Goal: Task Accomplishment & Management: Manage account settings

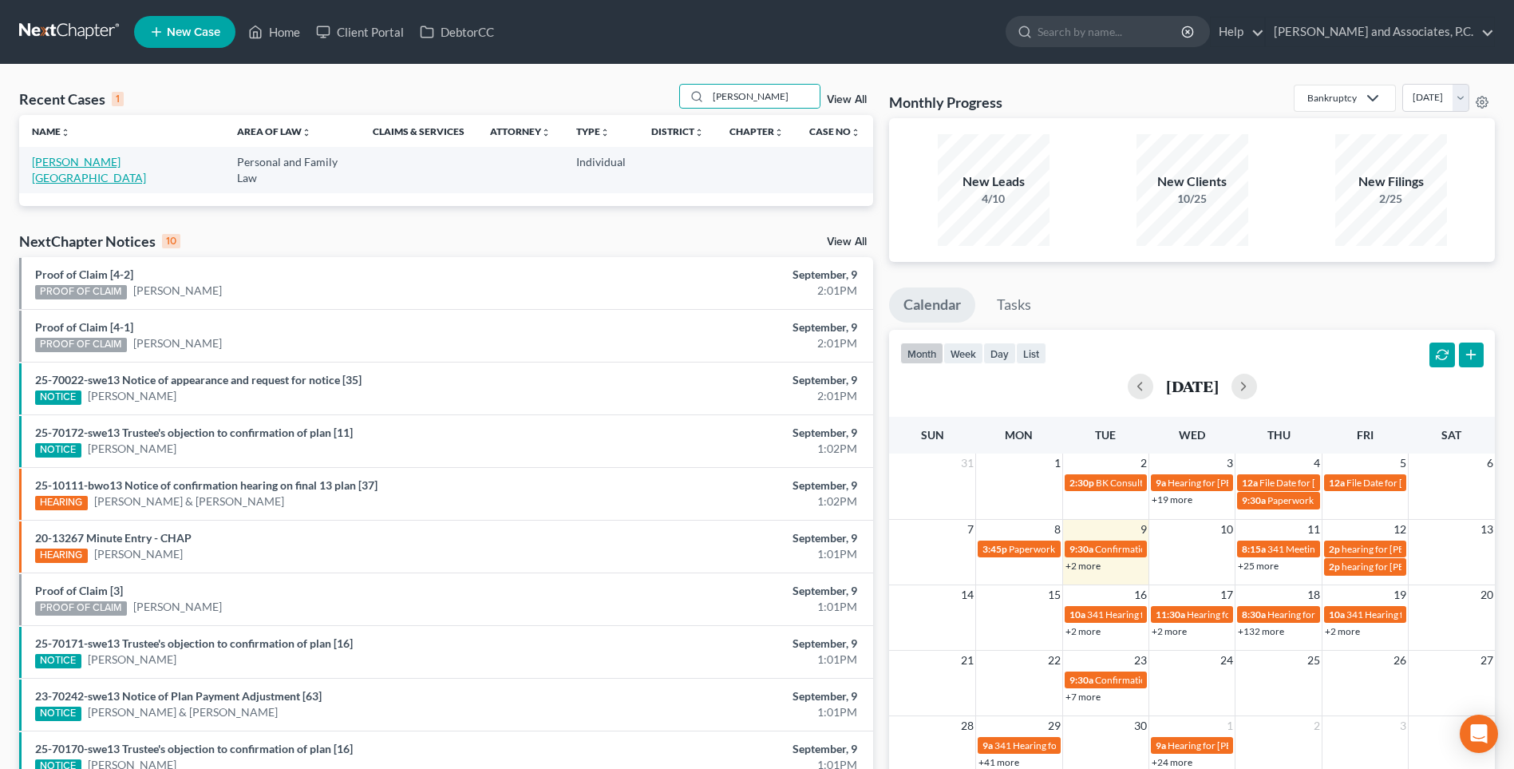
type input "[PERSON_NAME]"
click at [89, 163] on link "[PERSON_NAME][GEOGRAPHIC_DATA]" at bounding box center [89, 170] width 114 height 30
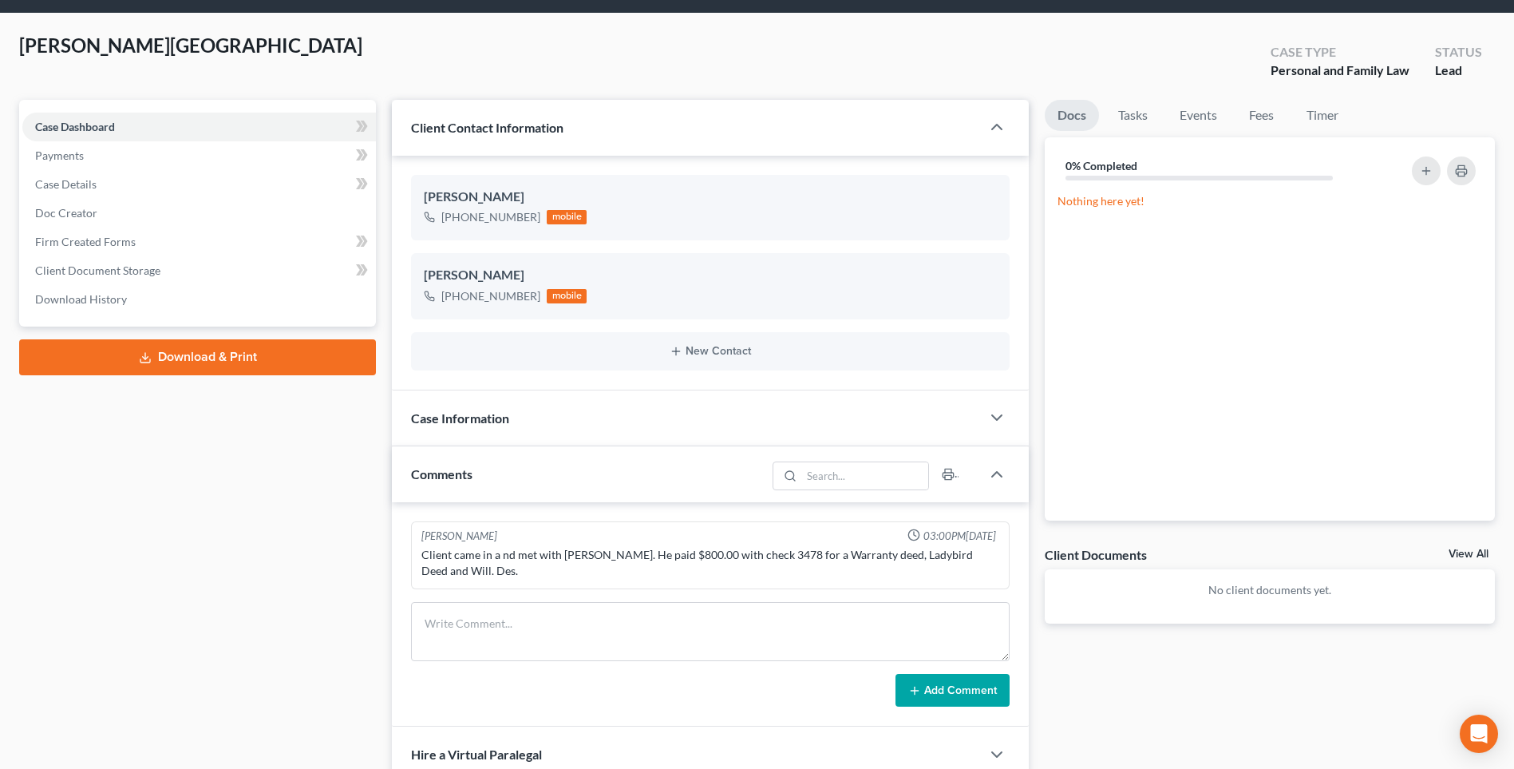
scroll to position [80, 0]
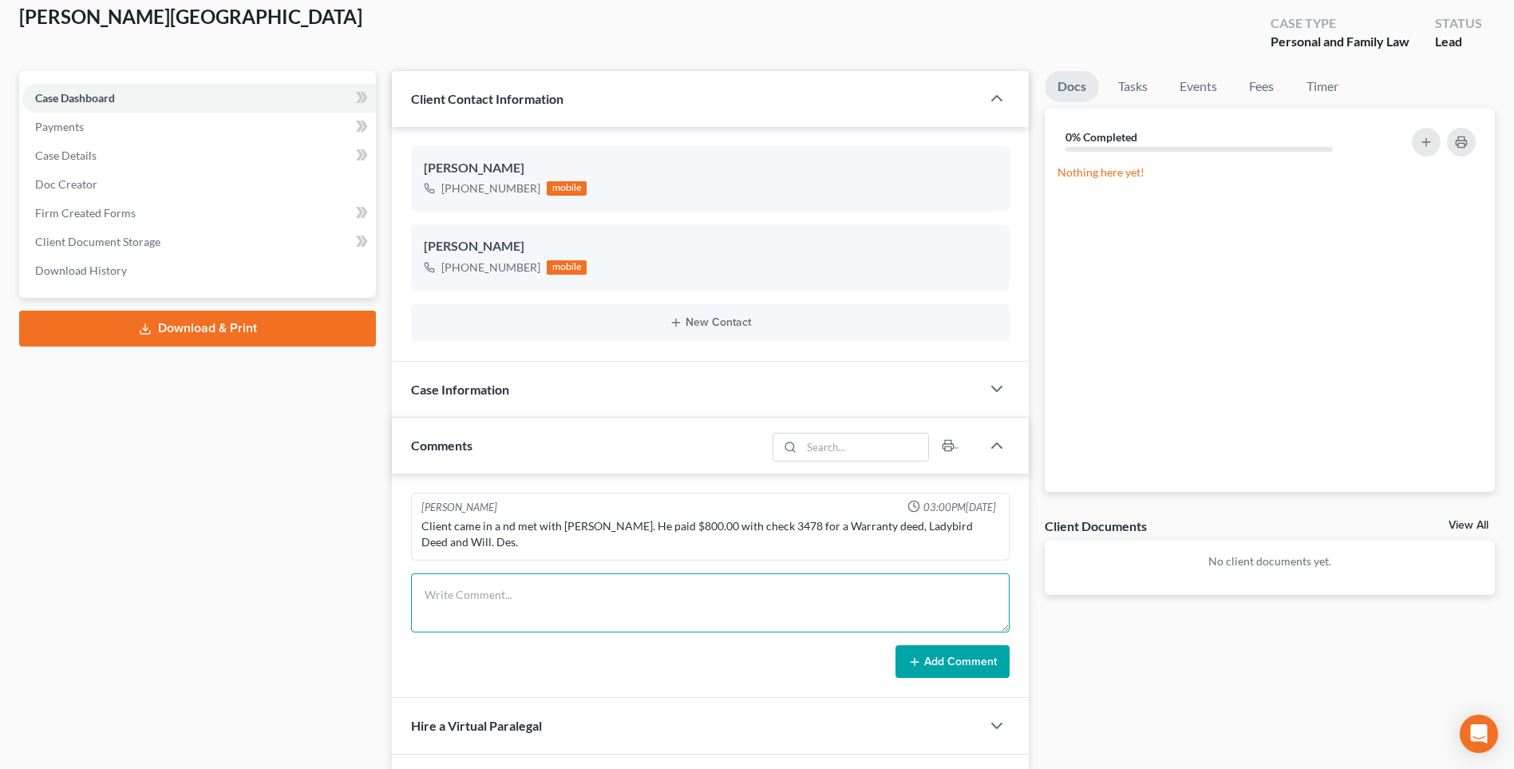
click at [538, 611] on textarea at bounding box center [710, 602] width 599 height 59
type textarea "Prepared POA. RA"
click at [1255, 90] on link "Fees" at bounding box center [1261, 86] width 51 height 31
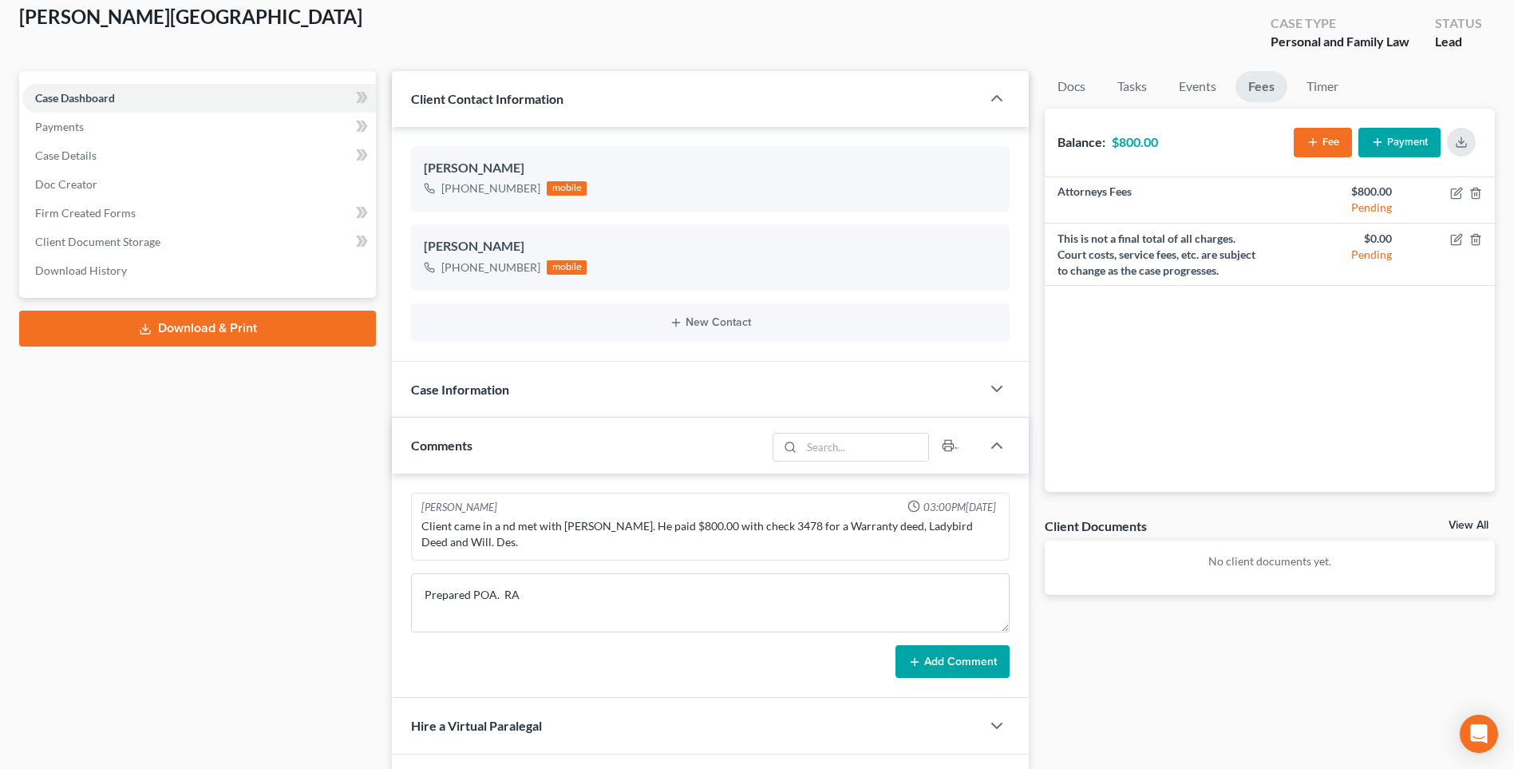
click at [1419, 148] on button "Payment" at bounding box center [1399, 143] width 82 height 30
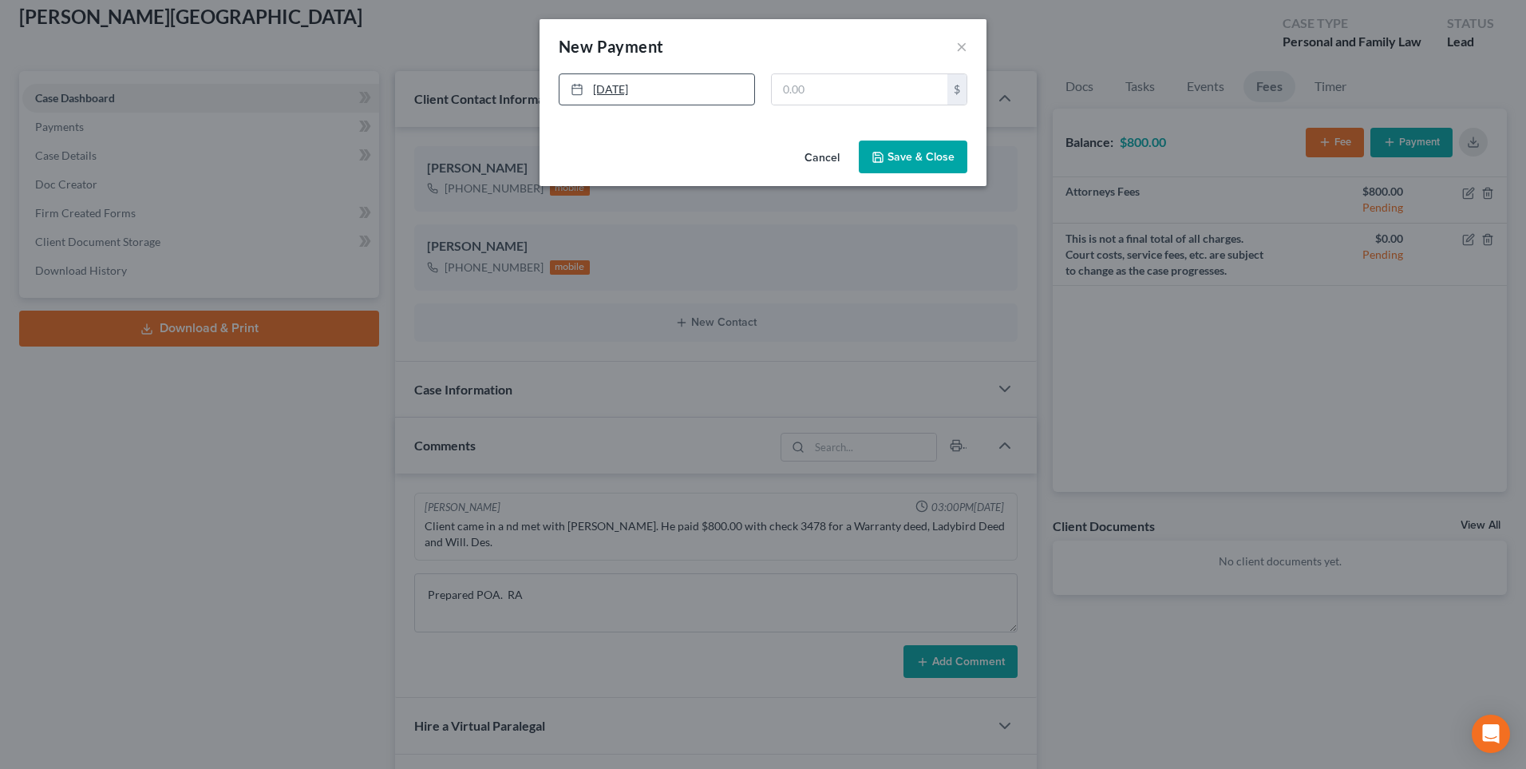
click at [648, 87] on link "[DATE]" at bounding box center [657, 89] width 195 height 30
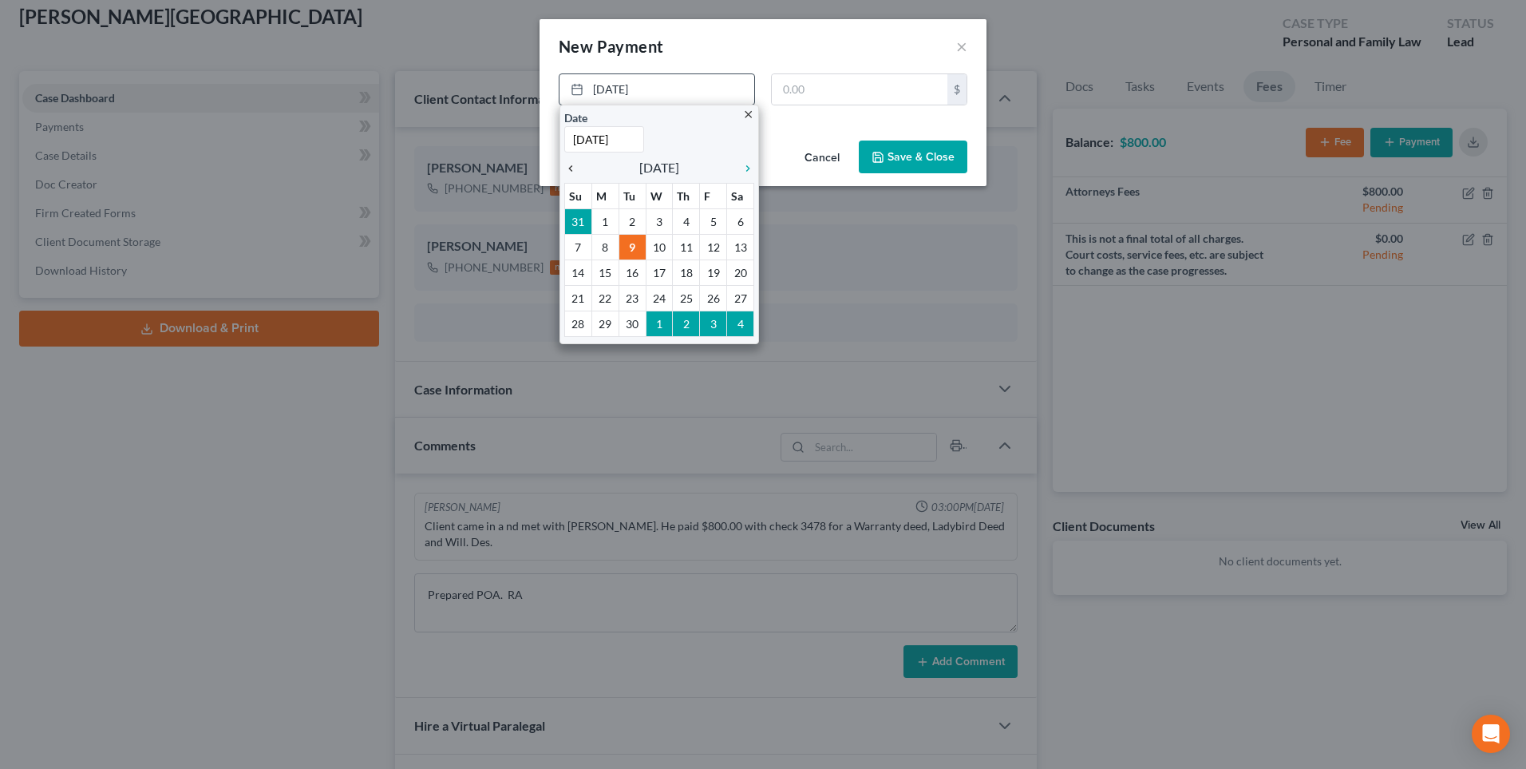
click at [571, 169] on icon "chevron_left" at bounding box center [574, 168] width 21 height 13
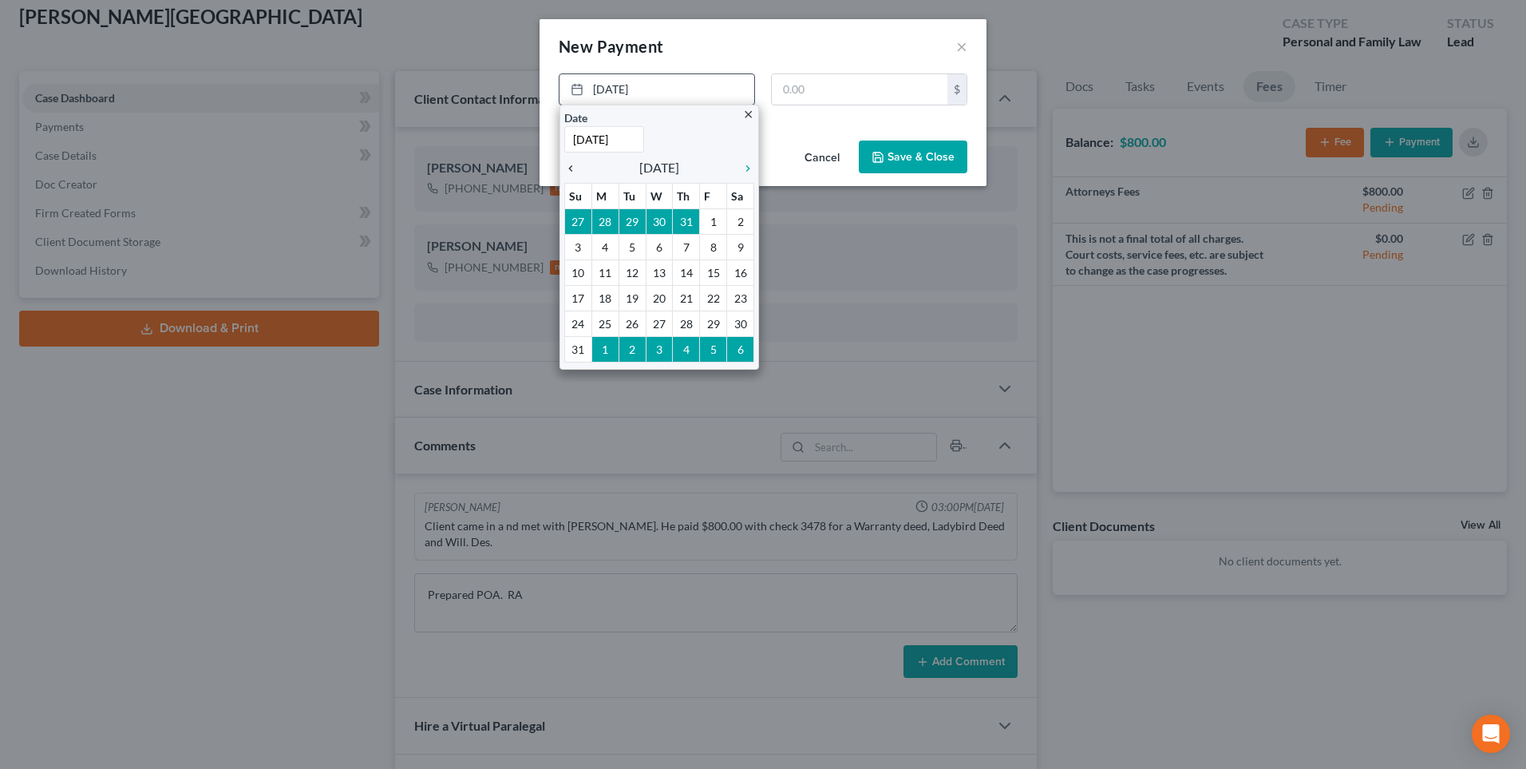
click at [571, 169] on icon "chevron_left" at bounding box center [574, 168] width 21 height 13
click at [571, 168] on icon "chevron_left" at bounding box center [574, 168] width 21 height 13
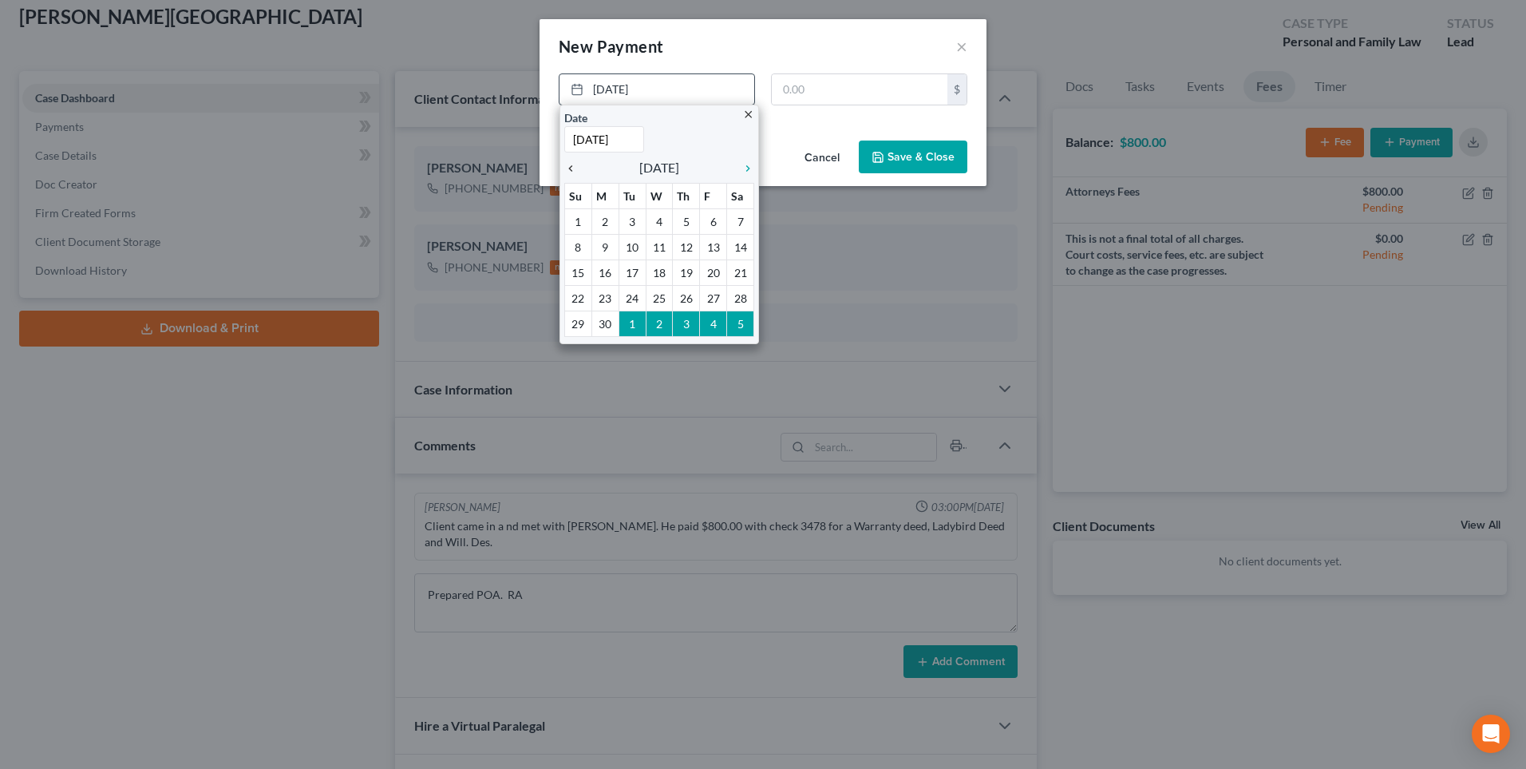
click at [571, 168] on icon "chevron_left" at bounding box center [574, 168] width 21 height 13
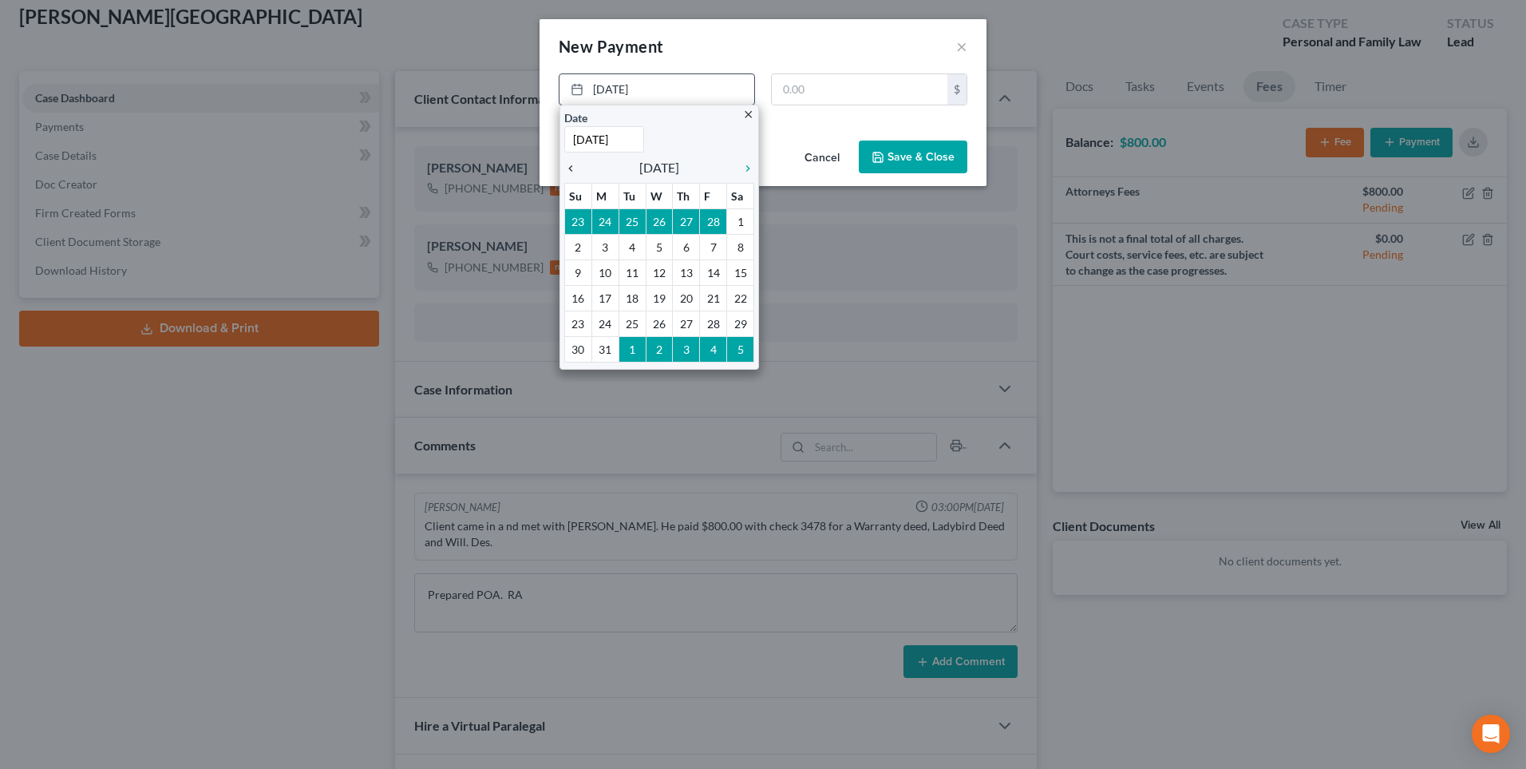
click at [571, 168] on icon "chevron_left" at bounding box center [574, 168] width 21 height 13
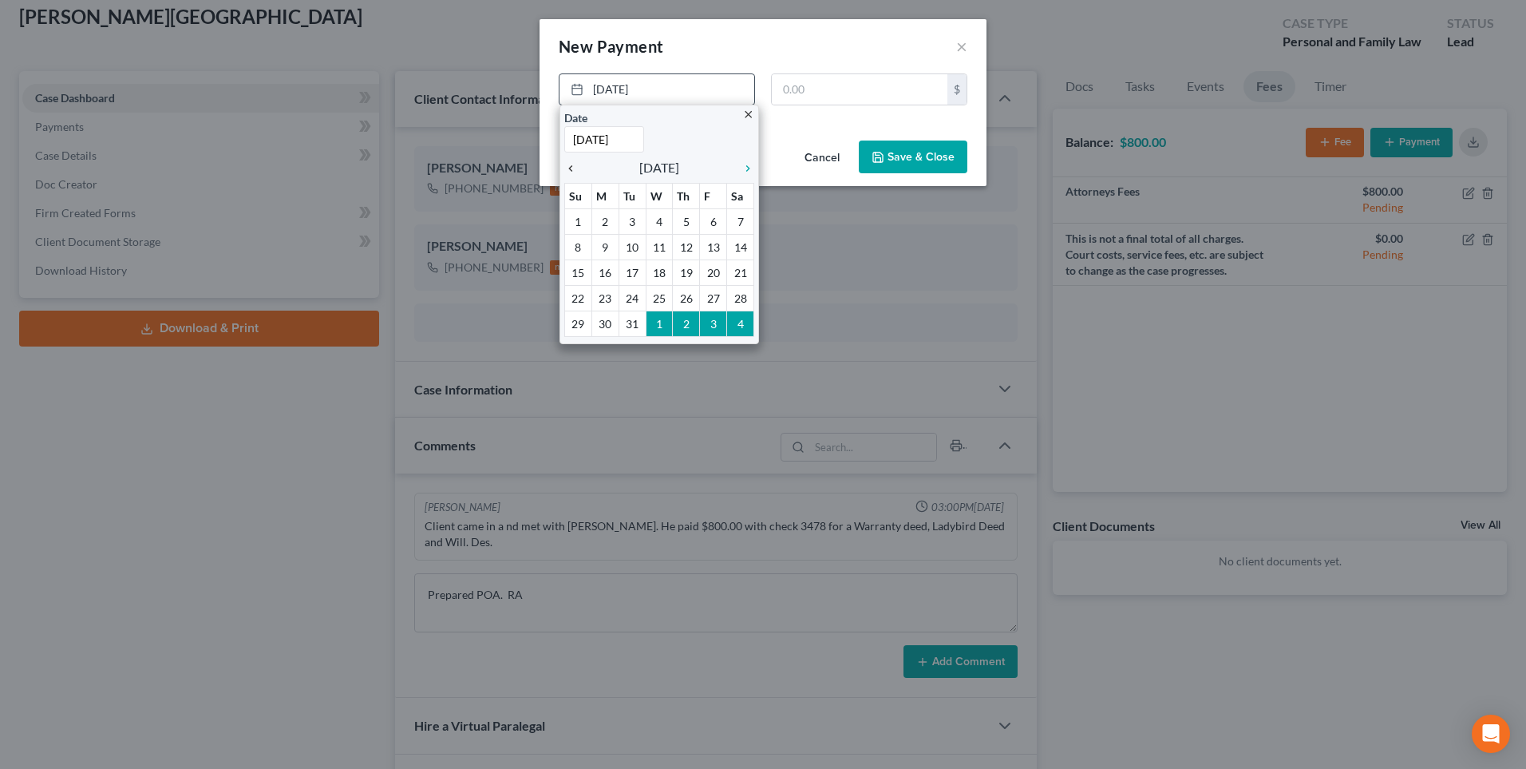
click at [571, 168] on icon "chevron_left" at bounding box center [574, 168] width 21 height 13
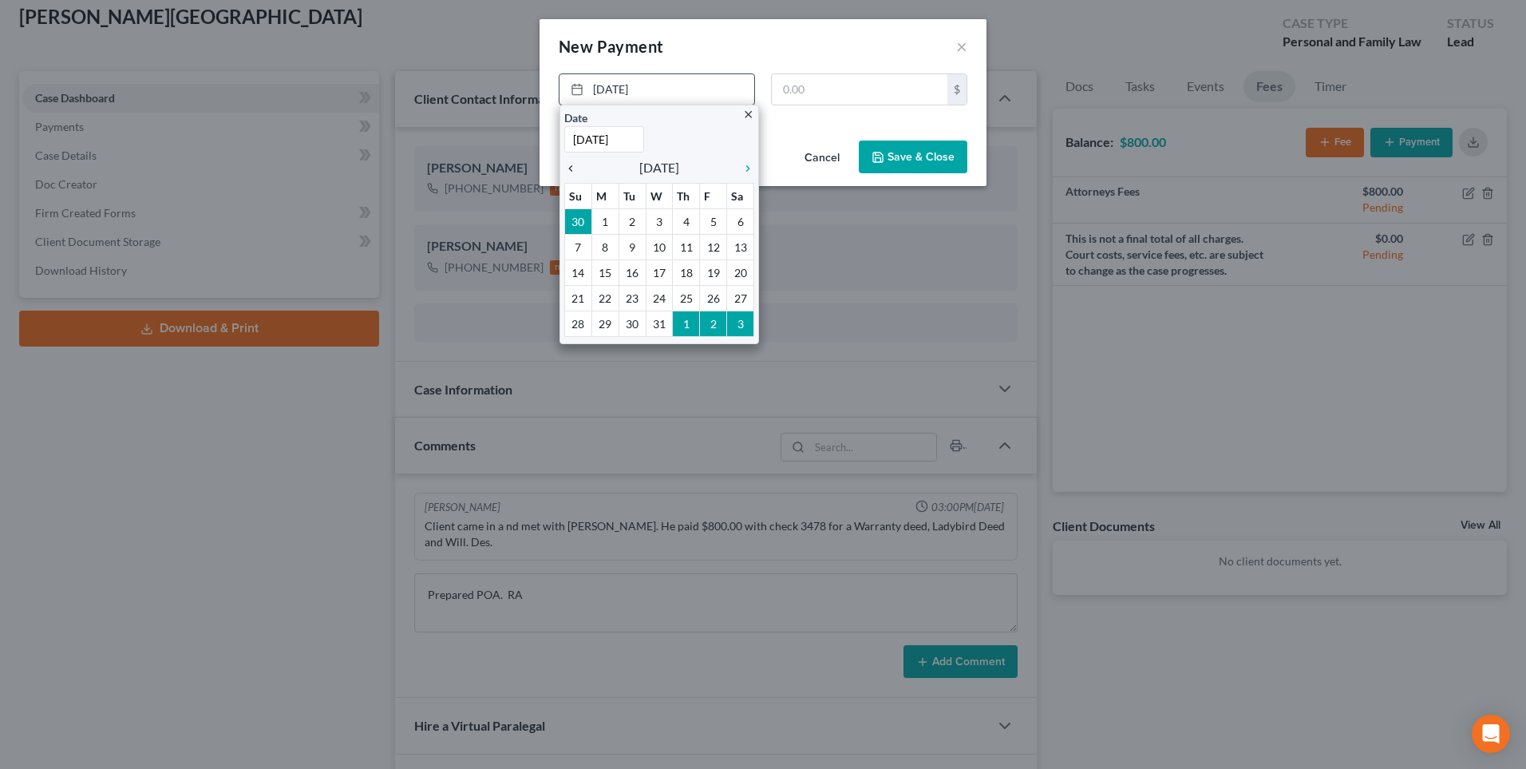
click at [571, 168] on icon "chevron_left" at bounding box center [574, 168] width 21 height 13
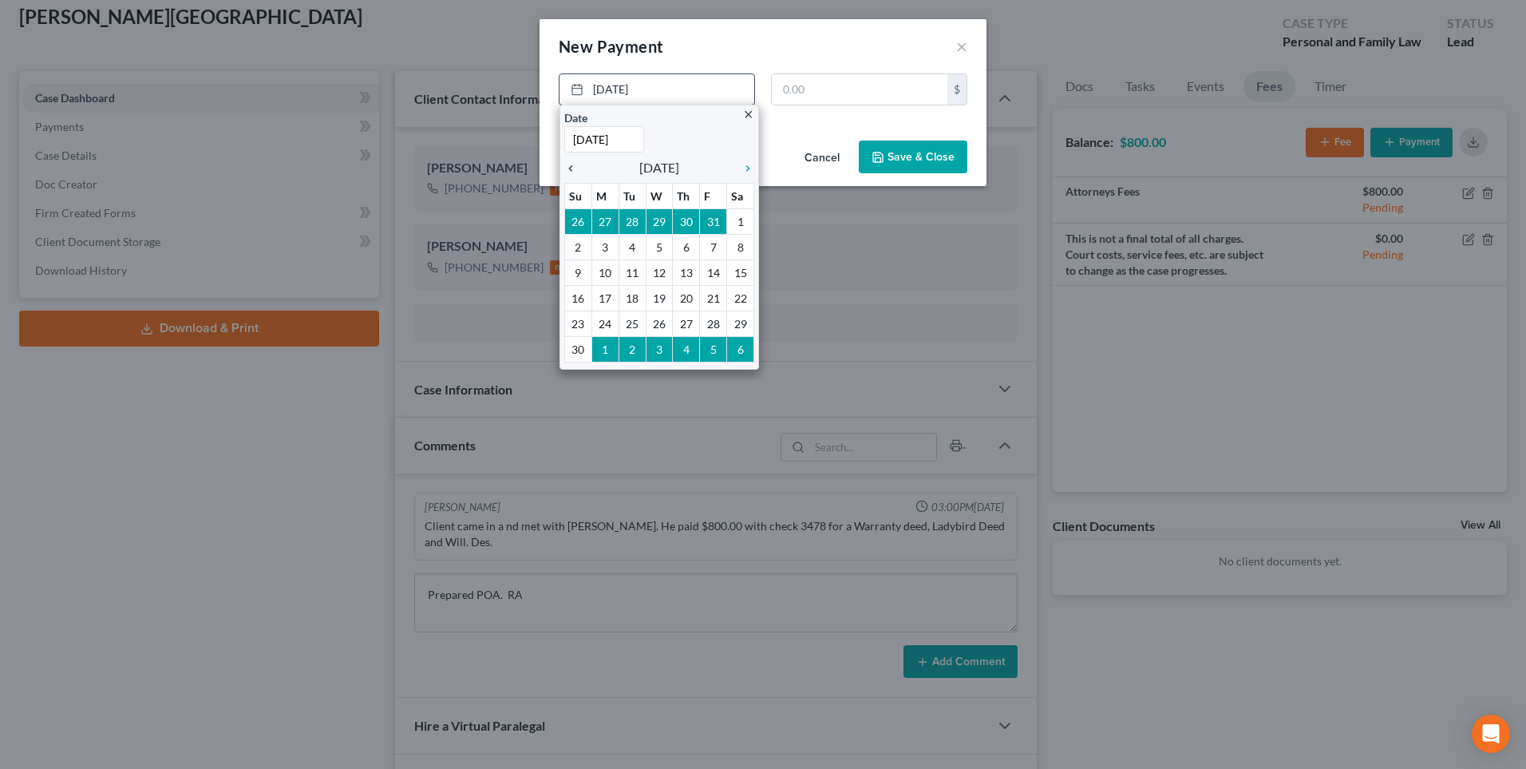
click at [571, 168] on icon "chevron_left" at bounding box center [574, 168] width 21 height 13
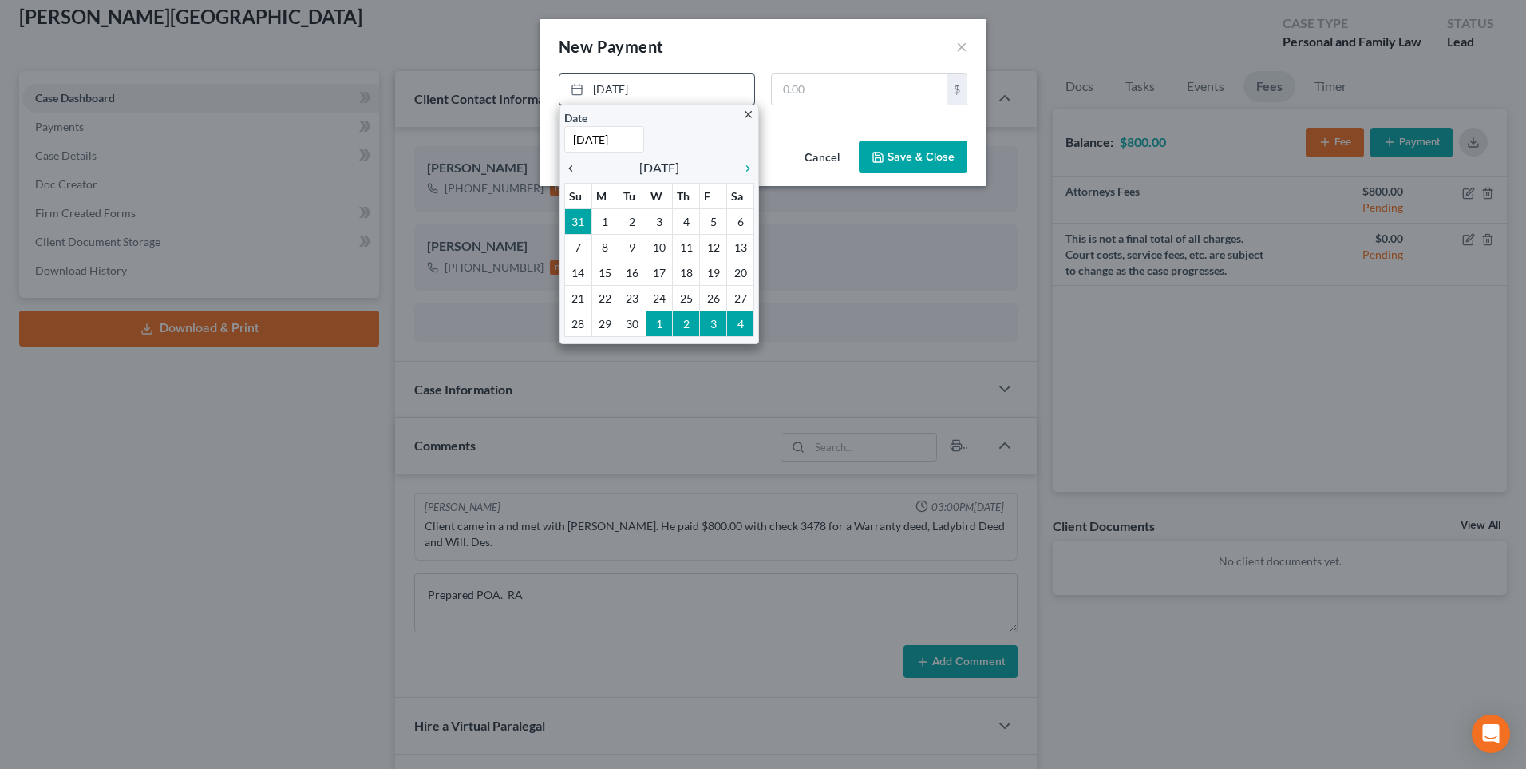
click at [571, 168] on icon "chevron_left" at bounding box center [574, 168] width 21 height 13
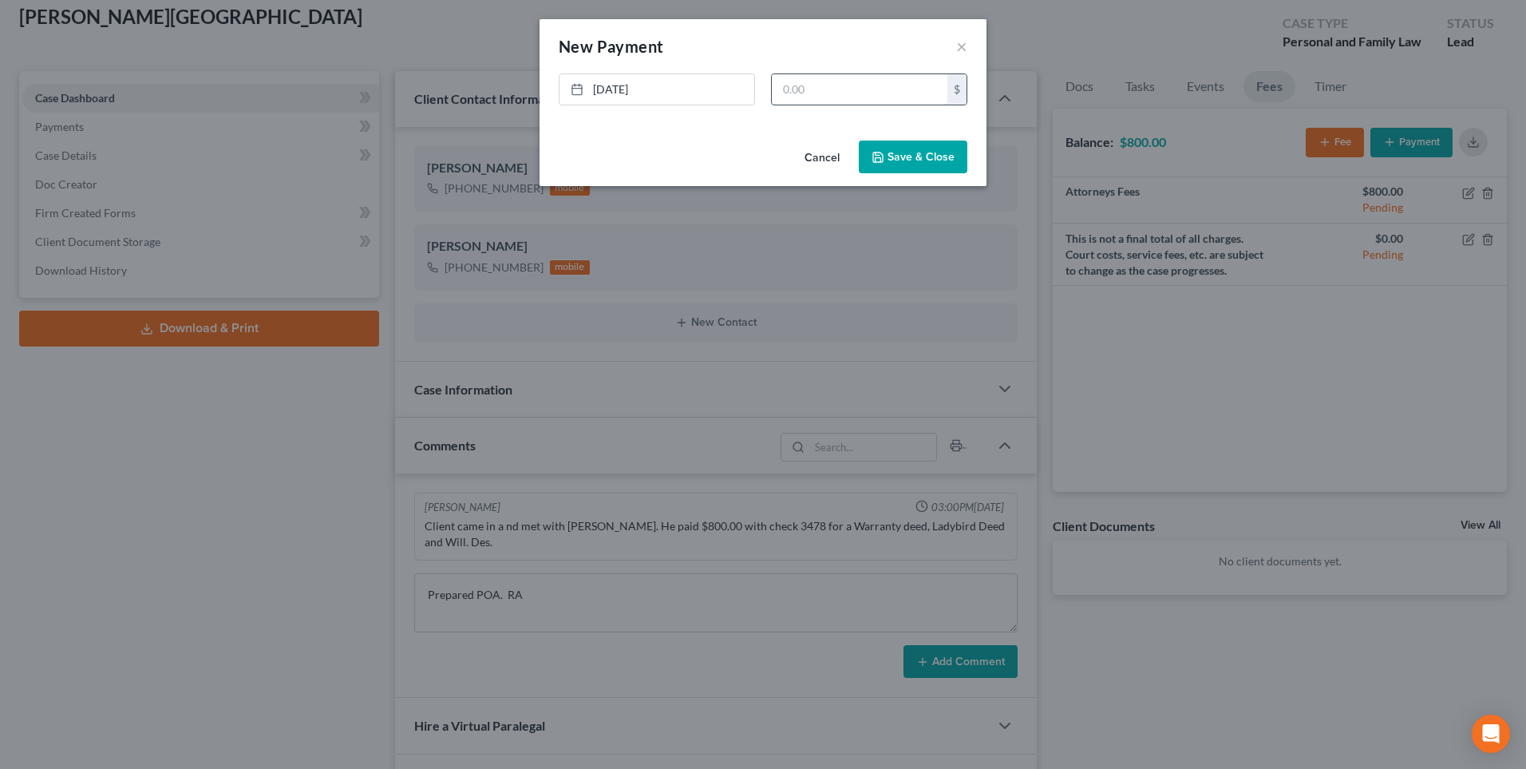
click at [812, 95] on input "text" at bounding box center [860, 89] width 176 height 30
type input "800.00"
click at [901, 160] on button "Save & Close" at bounding box center [913, 157] width 109 height 34
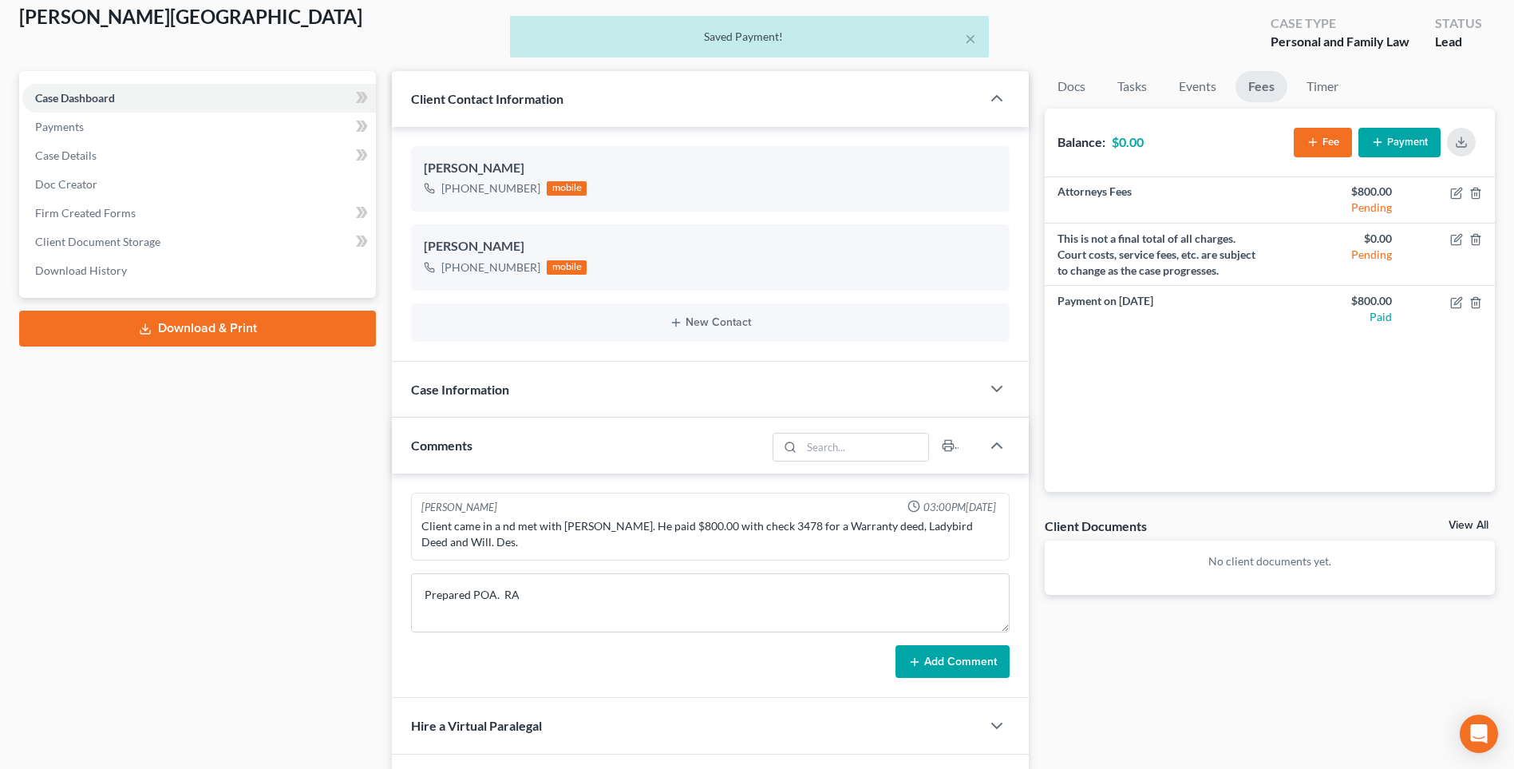
click at [1313, 144] on line "button" at bounding box center [1313, 141] width 0 height 7
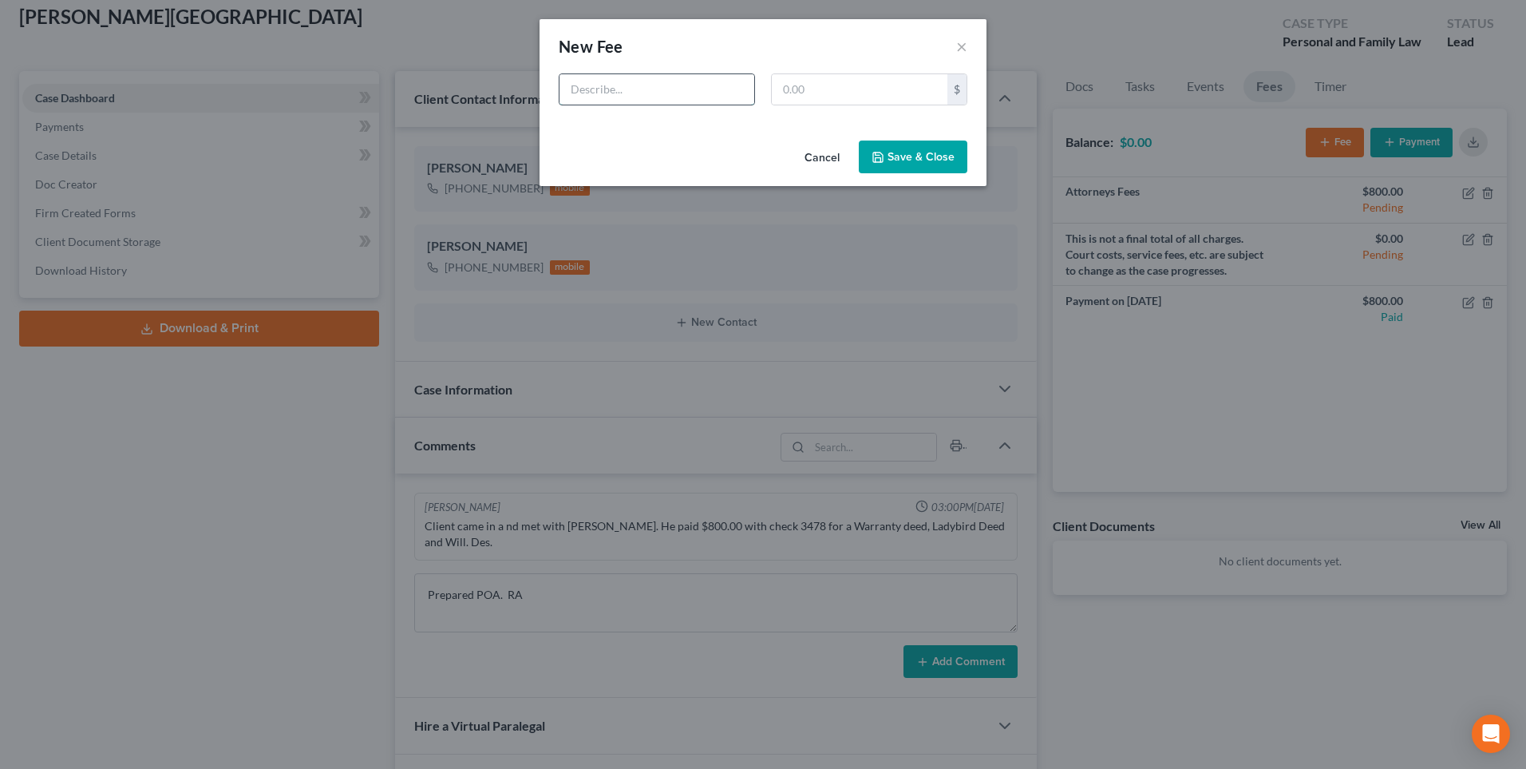
click at [653, 89] on input "text" at bounding box center [657, 89] width 195 height 30
type input "Power of attorey"
type input "300.00"
click at [913, 158] on button "Save & Close" at bounding box center [913, 157] width 109 height 34
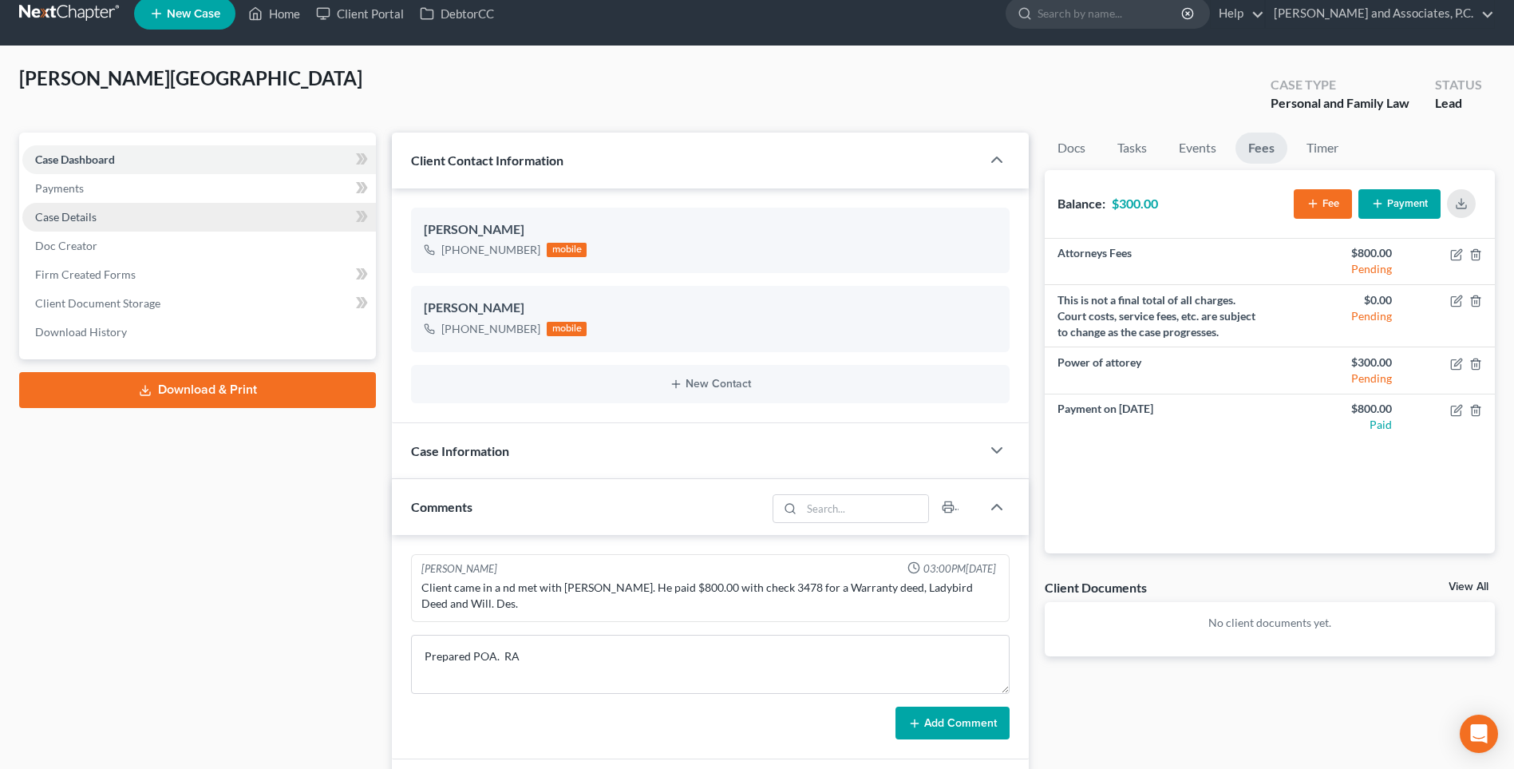
scroll to position [0, 0]
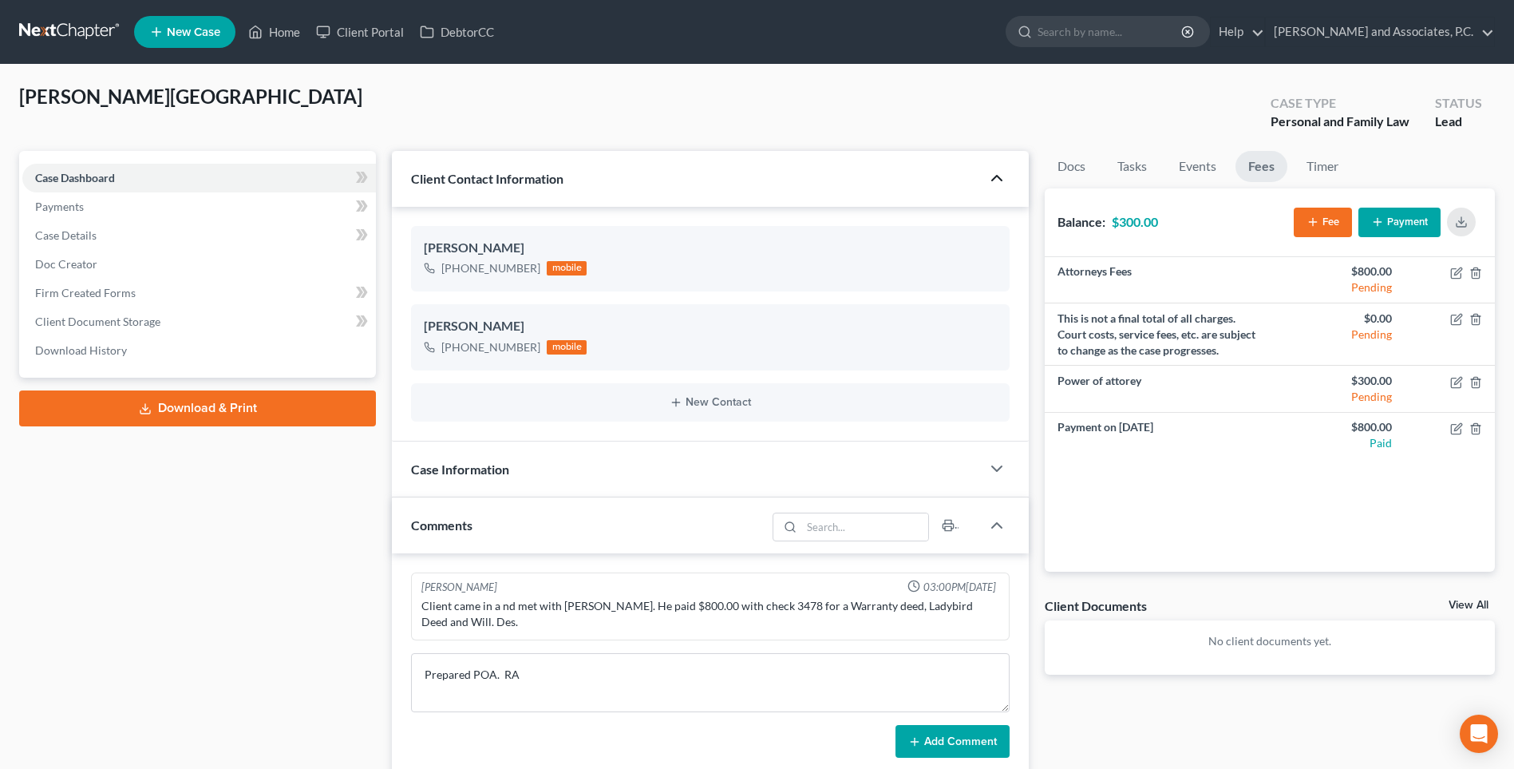
click at [998, 177] on polyline "button" at bounding box center [997, 178] width 10 height 5
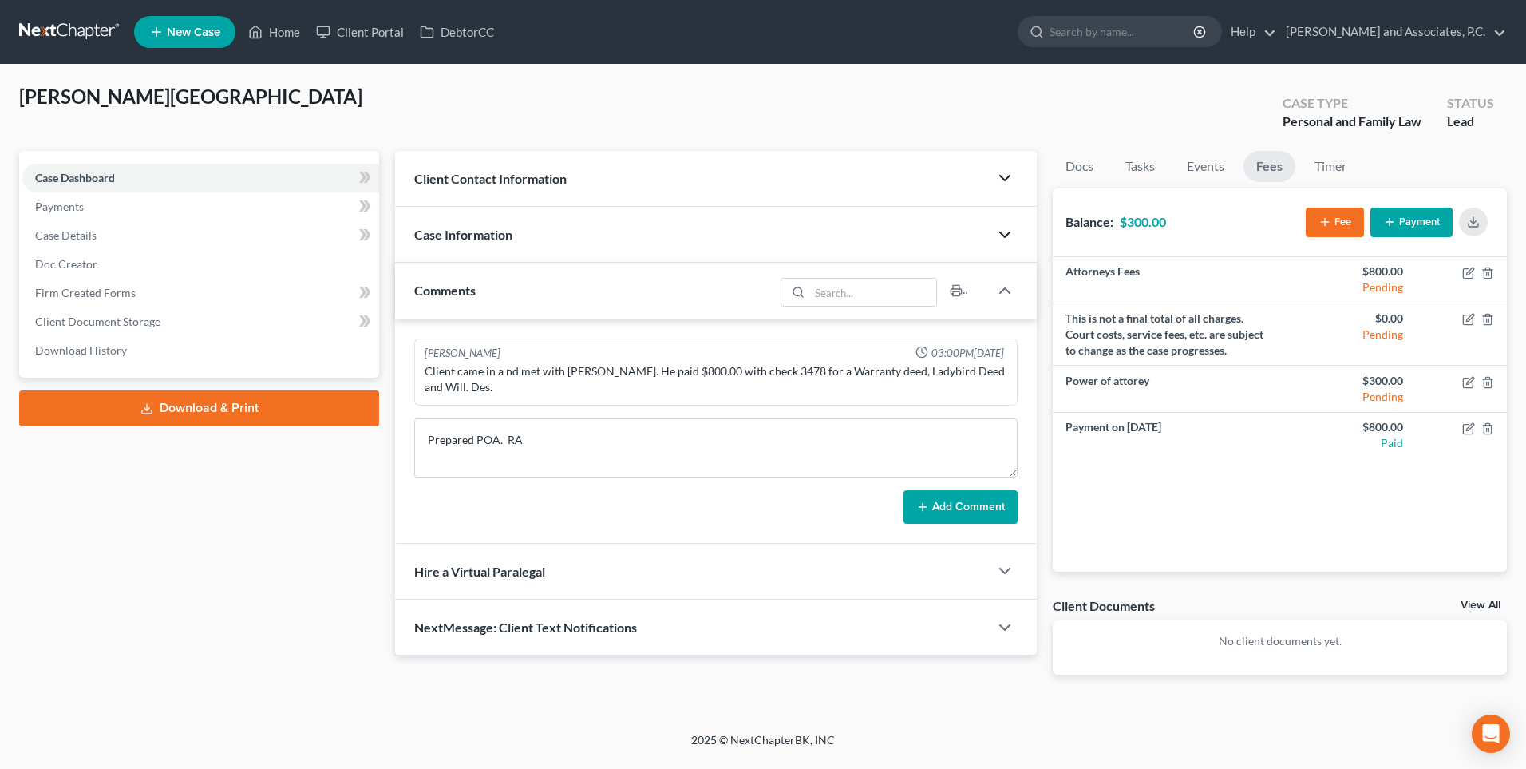
click at [1000, 237] on icon "button" at bounding box center [1004, 234] width 19 height 19
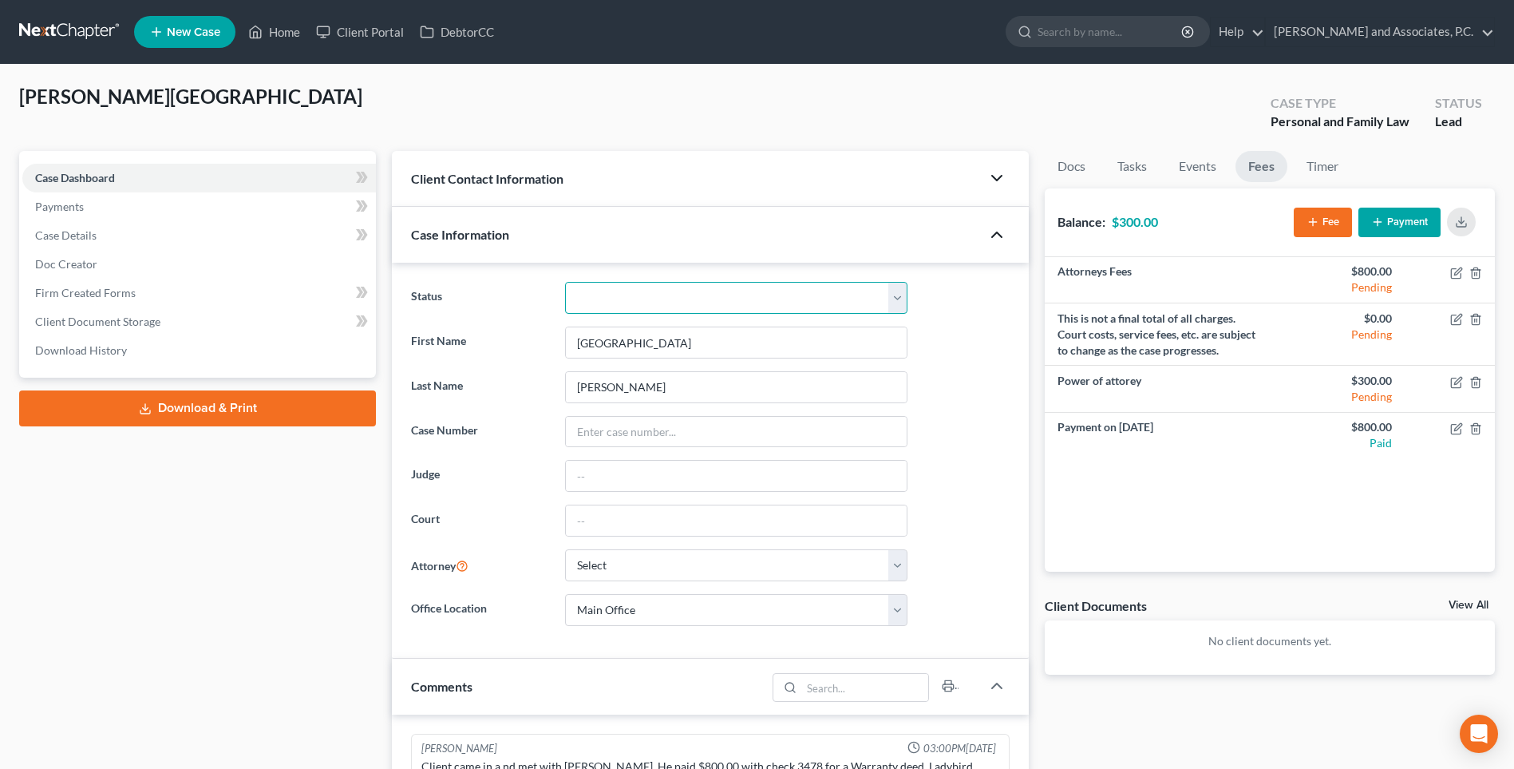
click at [900, 297] on select "Closed without Discharge Complete Converted to 7 Discharged Dismissed Filed Fin…" at bounding box center [736, 298] width 342 height 32
select select "1"
click at [565, 282] on select "Closed without Discharge Complete Converted to 7 Discharged Dismissed Filed Fin…" at bounding box center [736, 298] width 342 height 32
click at [694, 565] on select "Select [PERSON_NAME] - [GEOGRAPHIC_DATA] [PERSON_NAME] - OKWB [PERSON_NAME] - O…" at bounding box center [736, 565] width 342 height 32
select select "0"
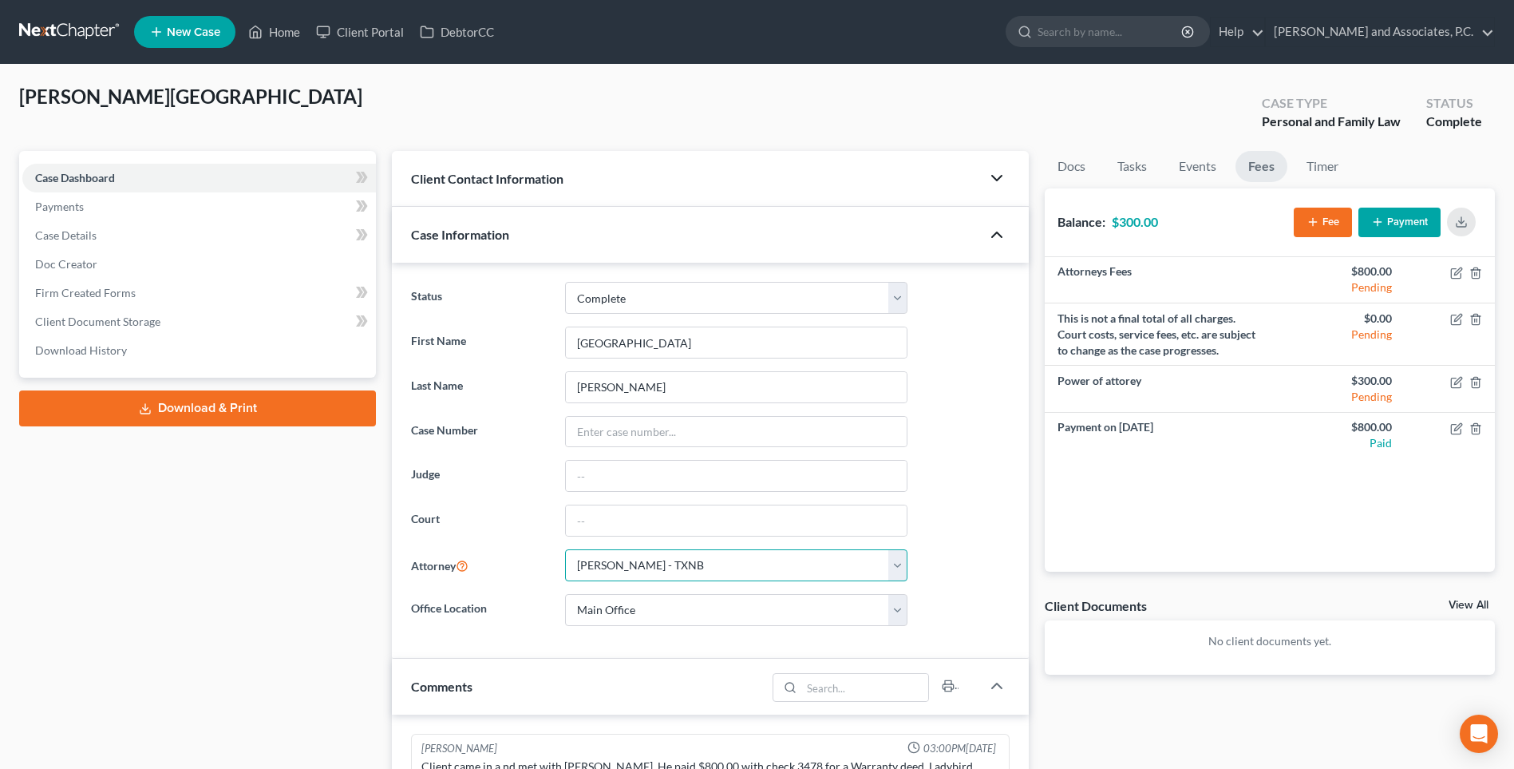
click at [565, 549] on select "Select [PERSON_NAME] - [GEOGRAPHIC_DATA] [PERSON_NAME] - OKWB [PERSON_NAME] - O…" at bounding box center [736, 565] width 342 height 32
click at [996, 230] on icon "button" at bounding box center [996, 234] width 19 height 19
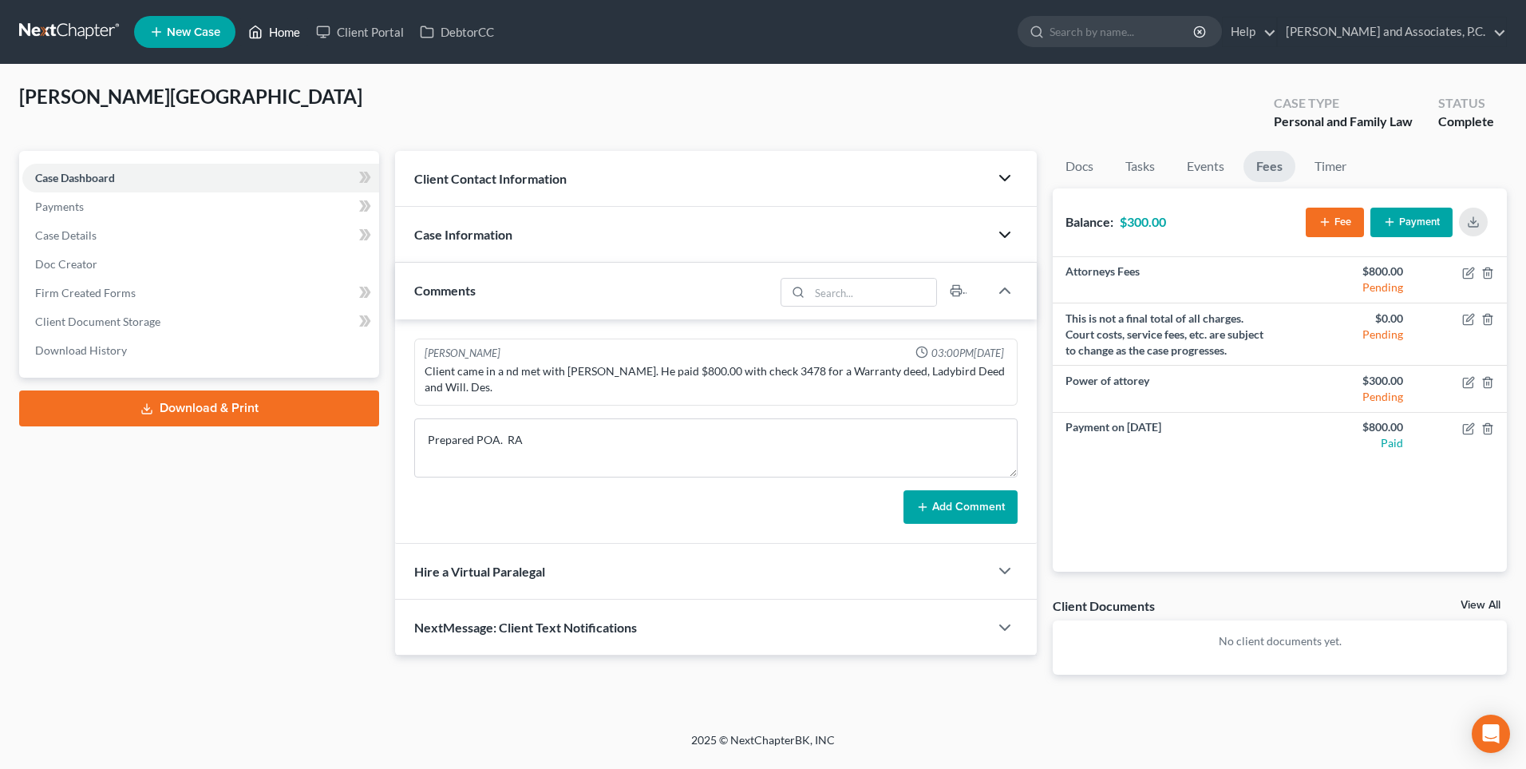
click at [287, 30] on link "Home" at bounding box center [274, 32] width 68 height 29
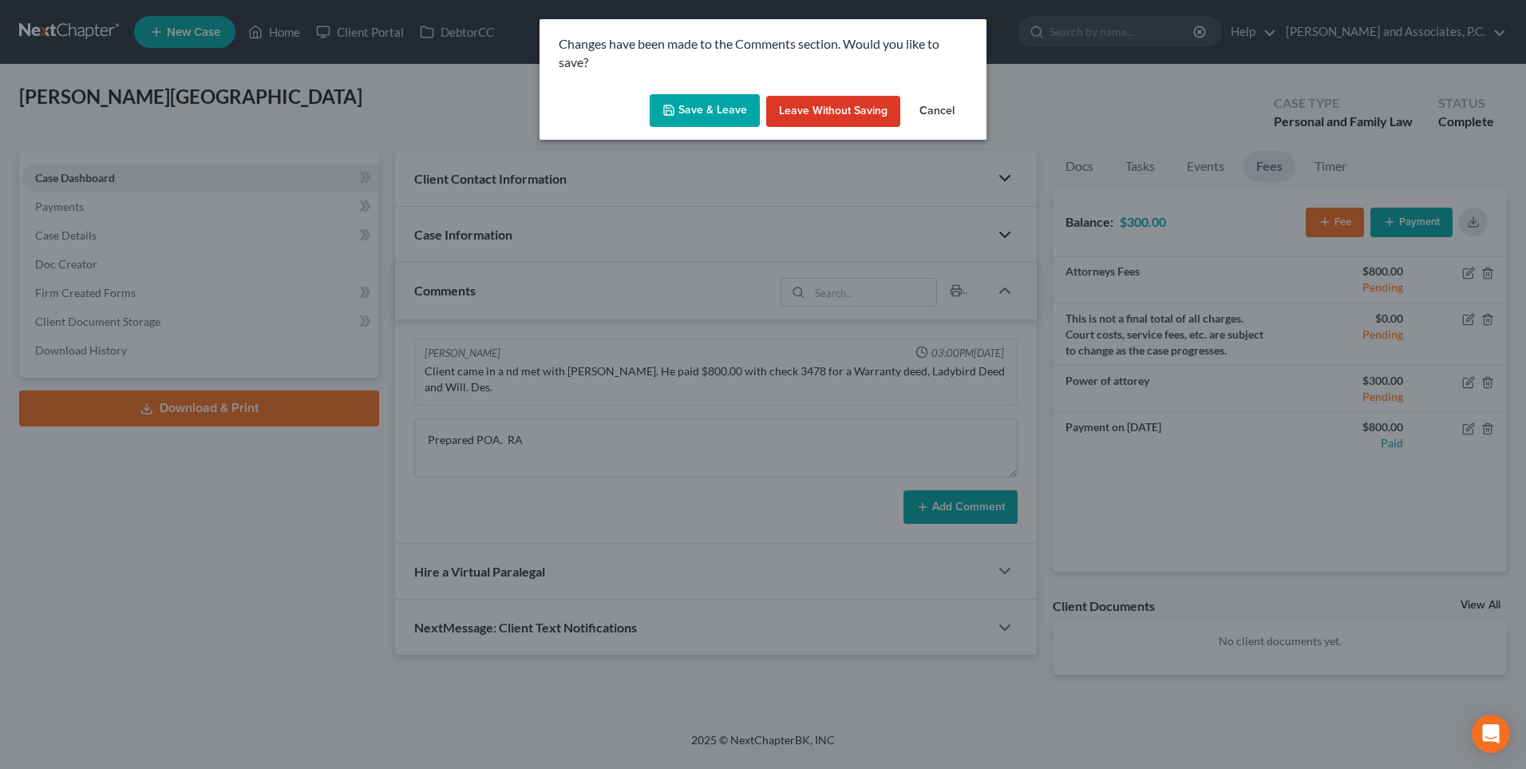
click at [735, 109] on button "Save & Leave" at bounding box center [705, 111] width 110 height 34
